Goal: Navigation & Orientation: Find specific page/section

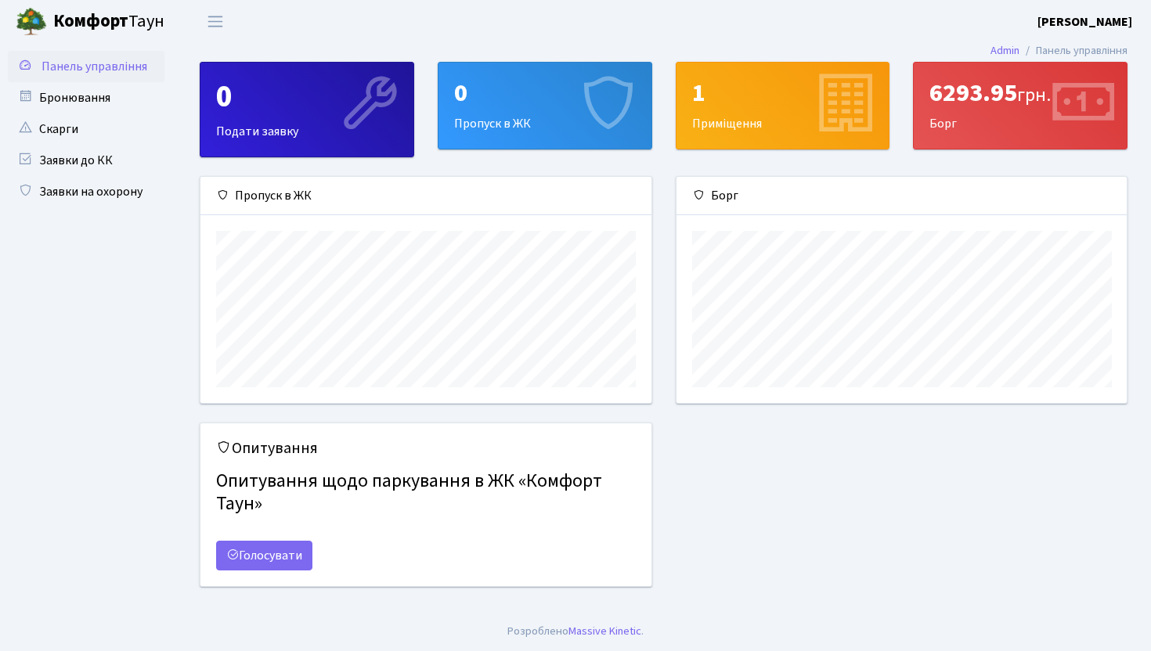
scroll to position [226, 450]
click at [800, 122] on div "1 Приміщення" at bounding box center [782, 106] width 213 height 86
click at [1083, 145] on div at bounding box center [1081, 111] width 74 height 112
click at [1065, 88] on icon at bounding box center [1081, 105] width 74 height 74
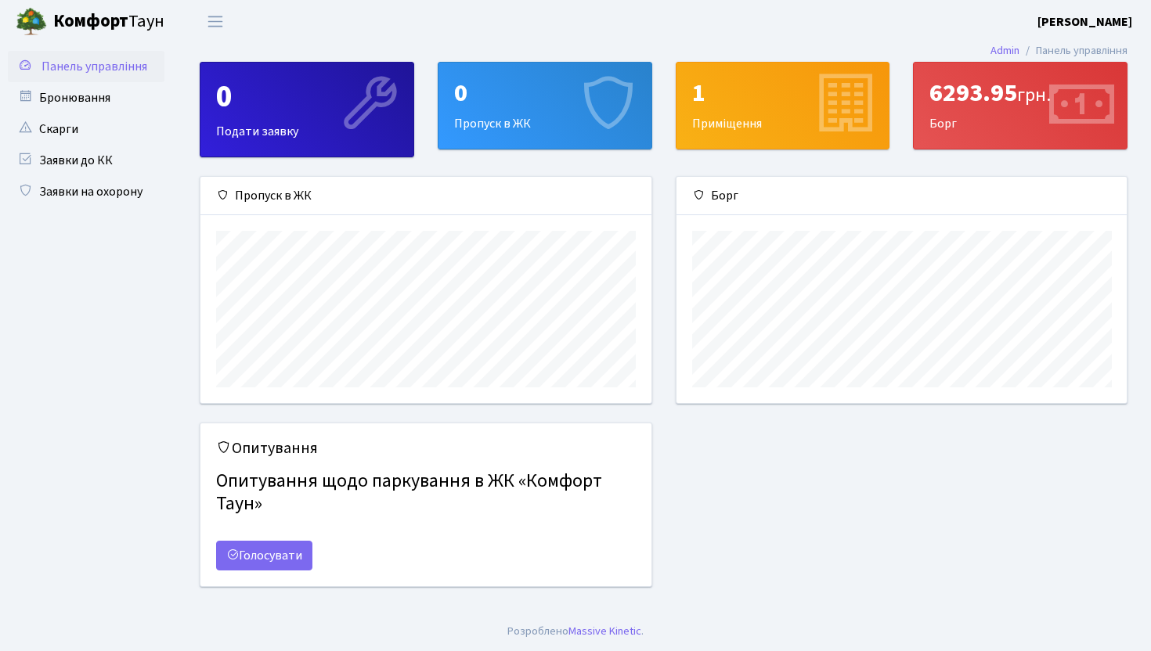
click at [1065, 88] on icon at bounding box center [1081, 105] width 74 height 74
click at [1028, 100] on span "грн." at bounding box center [1034, 94] width 34 height 27
click at [994, 99] on div "6293.95 грн." at bounding box center [1020, 93] width 182 height 30
click at [1094, 97] on icon at bounding box center [1081, 105] width 74 height 74
click at [1090, 113] on icon at bounding box center [1081, 105] width 74 height 74
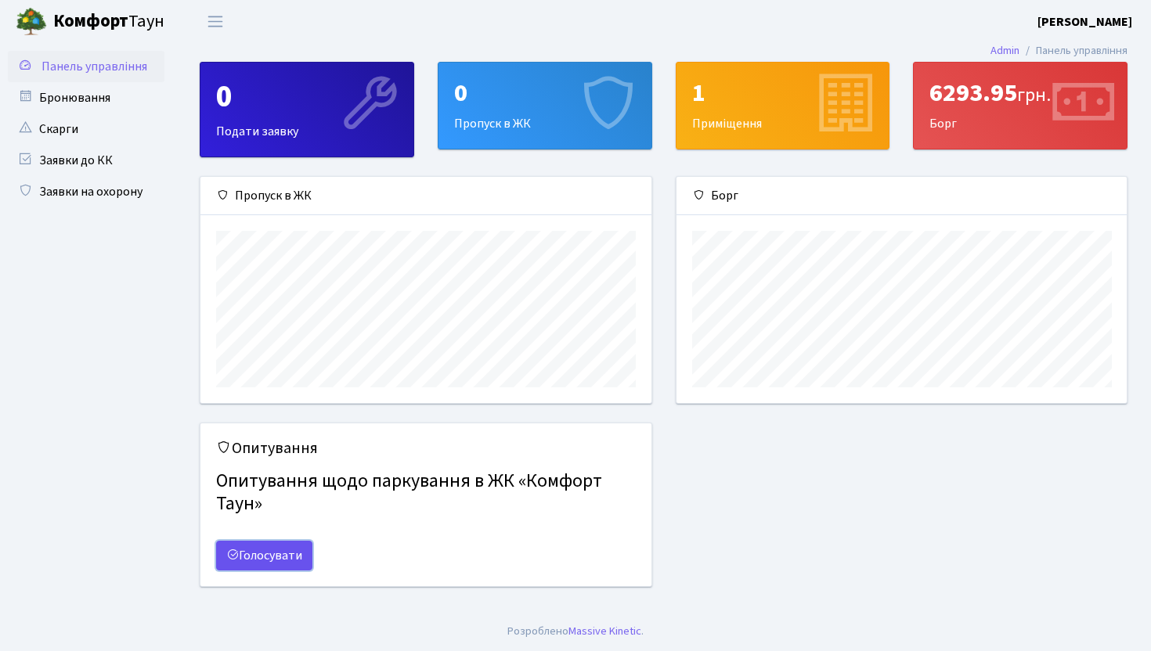
click at [284, 558] on link "Голосувати" at bounding box center [264, 556] width 96 height 30
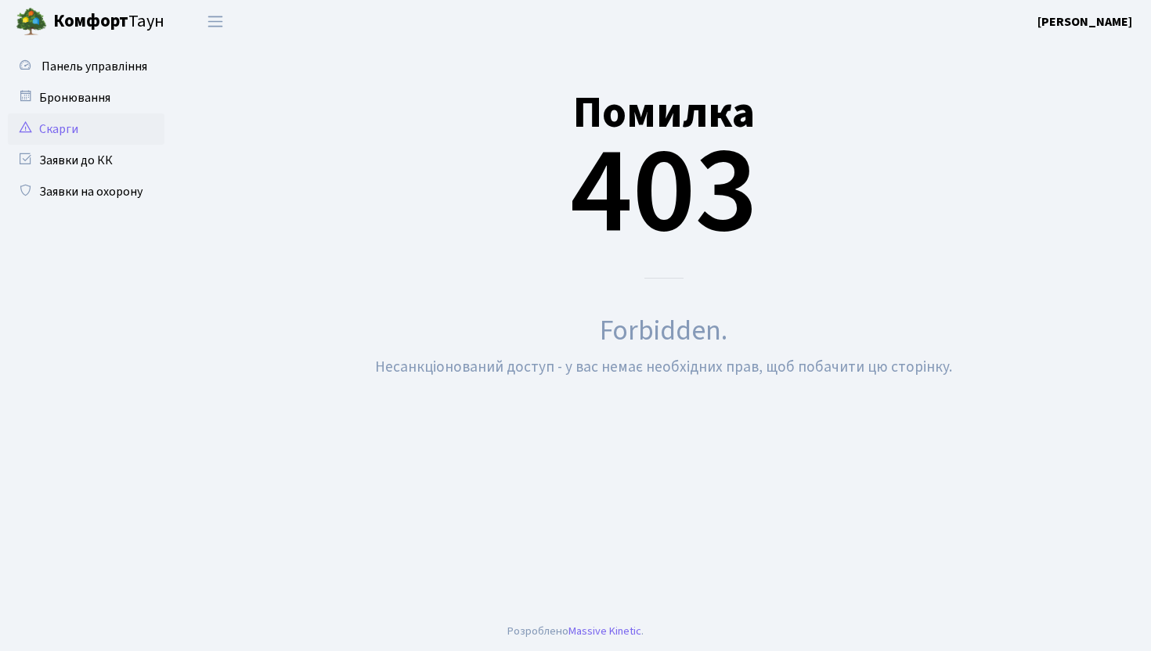
click at [106, 135] on link "Скарги" at bounding box center [86, 128] width 157 height 31
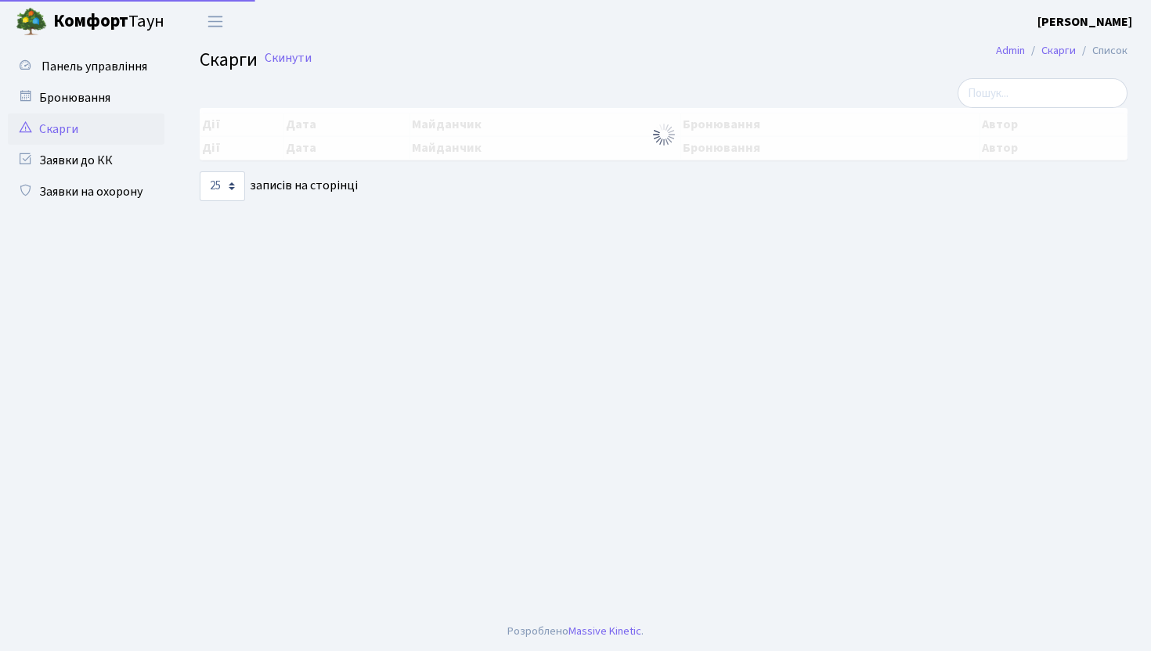
select select "25"
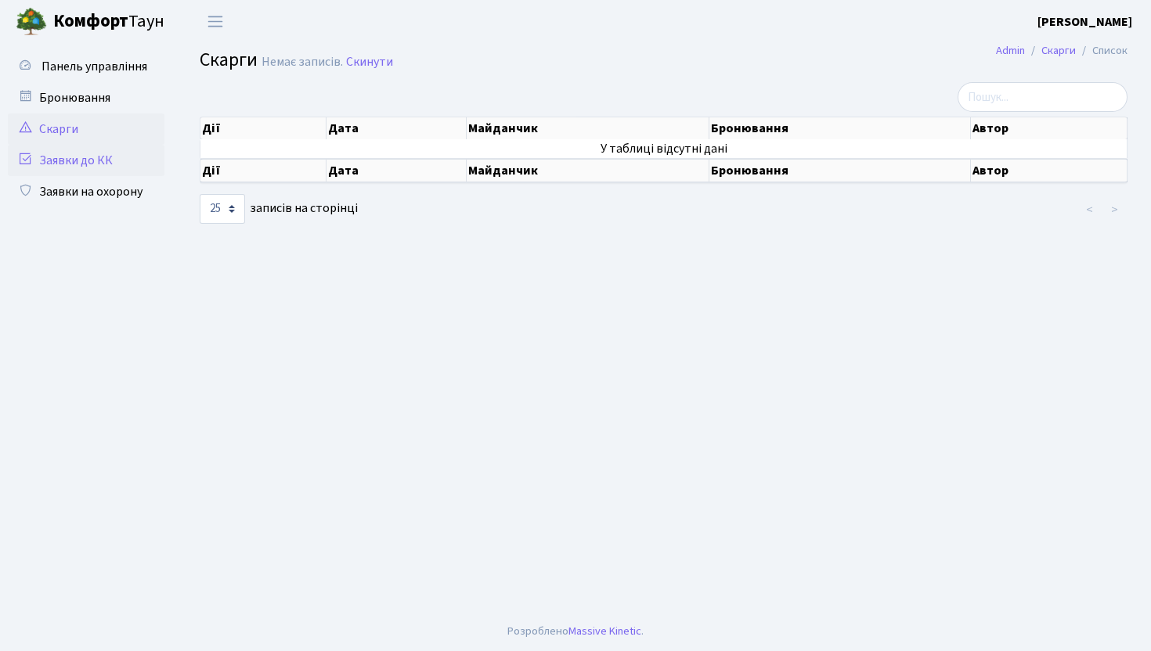
click at [107, 160] on link "Заявки до КК" at bounding box center [86, 160] width 157 height 31
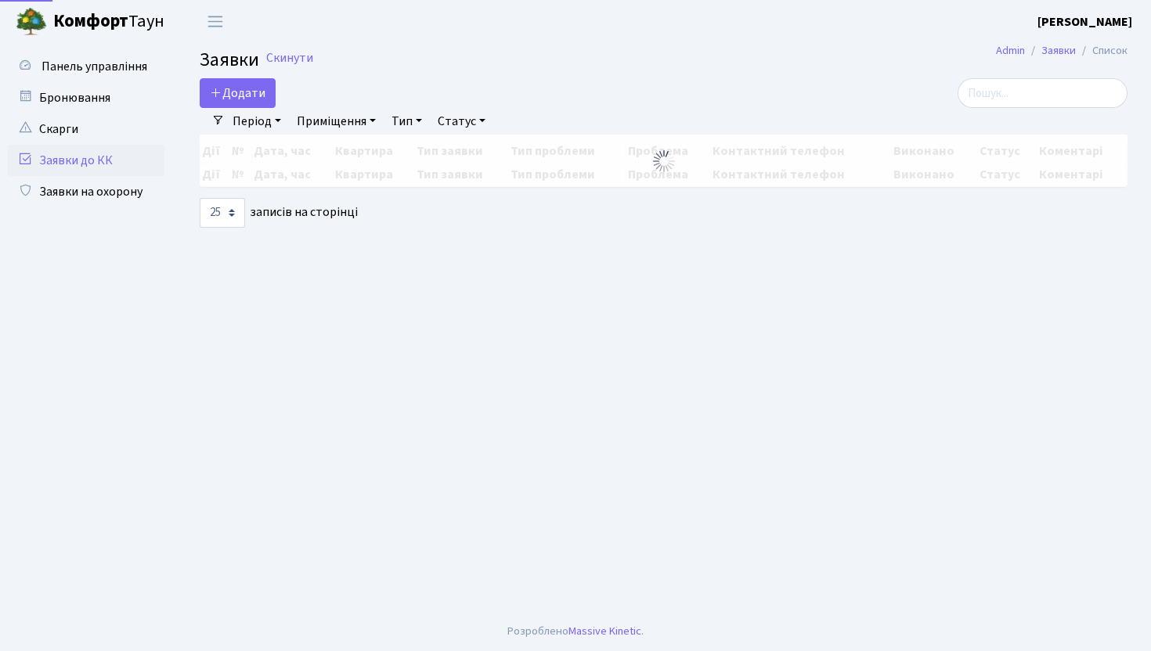
select select "25"
